Goal: Transaction & Acquisition: Purchase product/service

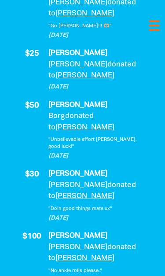
scroll to position [1577, 0]
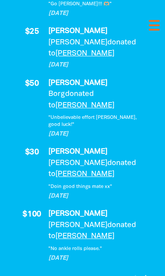
click at [150, 273] on icon "chevron_right" at bounding box center [146, 278] width 11 height 11
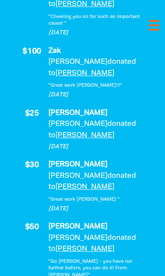
scroll to position [1546, 0]
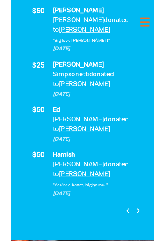
scroll to position [1577, 0]
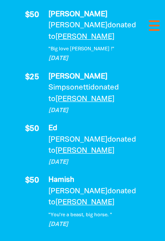
click at [151, 238] on icon "chevron_right" at bounding box center [146, 243] width 11 height 11
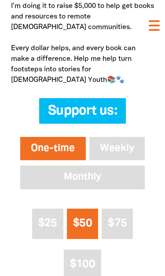
scroll to position [657, 0]
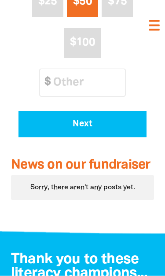
click at [94, 129] on span "Next" at bounding box center [83, 124] width 104 height 9
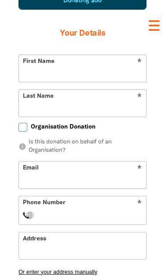
scroll to position [798, 0]
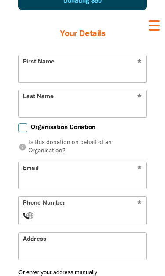
click at [109, 82] on input "First Name" at bounding box center [82, 69] width 127 height 27
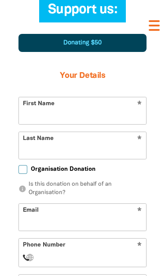
click at [67, 124] on input "First Name" at bounding box center [82, 110] width 127 height 27
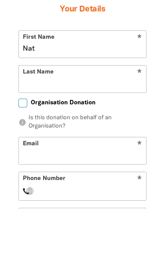
type input "Nat"
click at [78, 133] on input "Last Name" at bounding box center [82, 146] width 127 height 27
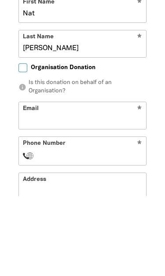
scroll to position [779, 0]
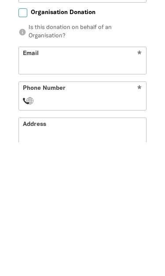
type input "[PERSON_NAME]"
click at [81, 181] on input "Email" at bounding box center [82, 194] width 127 height 27
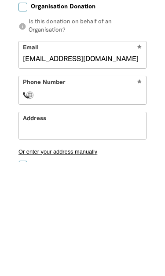
type input "[EMAIL_ADDRESS][DOMAIN_NAME]"
click at [111, 204] on input "Phone Number" at bounding box center [92, 209] width 102 height 11
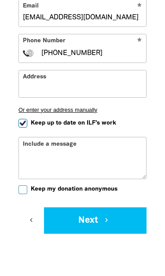
scroll to position [925, 0]
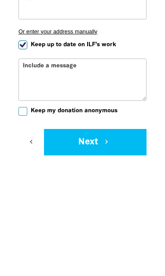
type input "[PHONE_NUMBER]"
click at [53, 173] on div "Include a message" at bounding box center [83, 194] width 128 height 42
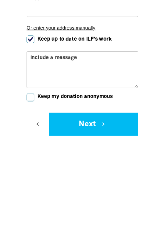
scroll to position [1039, 0]
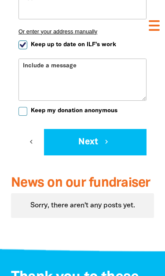
click at [47, 92] on div "Include a message" at bounding box center [83, 80] width 128 height 42
click at [48, 100] on textarea "Include a message" at bounding box center [82, 86] width 127 height 28
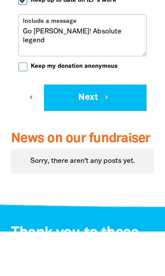
type textarea "Go [PERSON_NAME]! Absolute legend!"
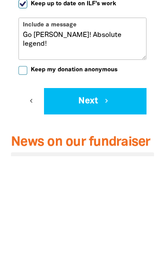
scroll to position [979, 0]
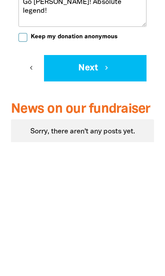
click at [109, 198] on icon "chevron_right" at bounding box center [107, 202] width 8 height 8
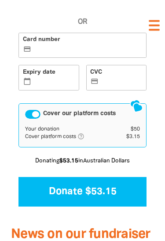
scroll to position [839, 0]
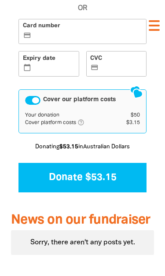
click at [83, 45] on label "Card number credit_card" at bounding box center [83, 32] width 128 height 26
click at [83, 33] on input "Card number credit_card" at bounding box center [87, 32] width 109 height 0
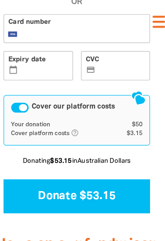
click at [42, 77] on label "Expiry date calendar_today" at bounding box center [49, 64] width 61 height 26
click at [42, 65] on input "Expiry date calendar_today" at bounding box center [54, 64] width 42 height 0
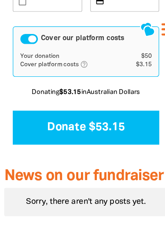
click at [89, 126] on button "Donate $53.15" at bounding box center [83, 112] width 128 height 30
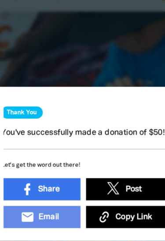
scroll to position [0, 2]
